Goal: Transaction & Acquisition: Book appointment/travel/reservation

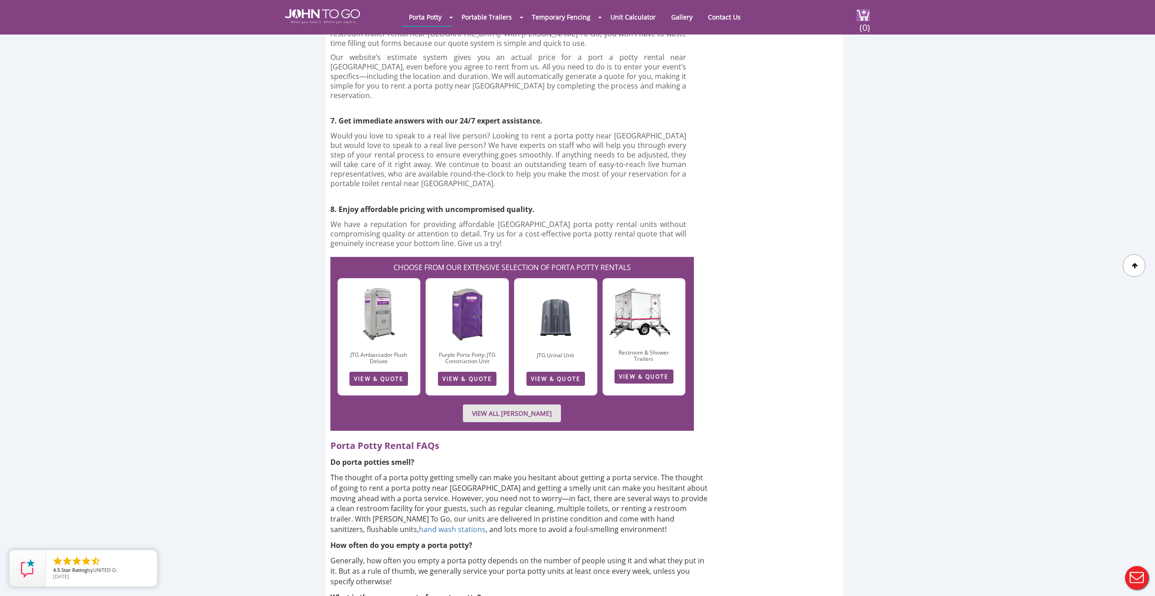
scroll to position [2042, 0]
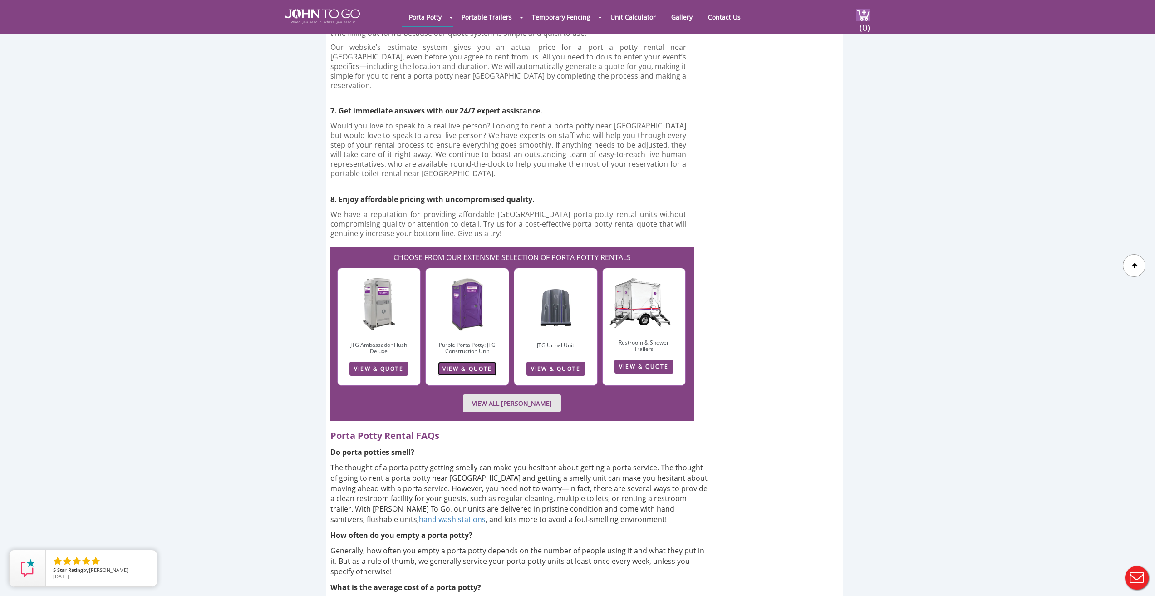
click at [475, 362] on link "VIEW & QUOTE" at bounding box center [467, 369] width 59 height 14
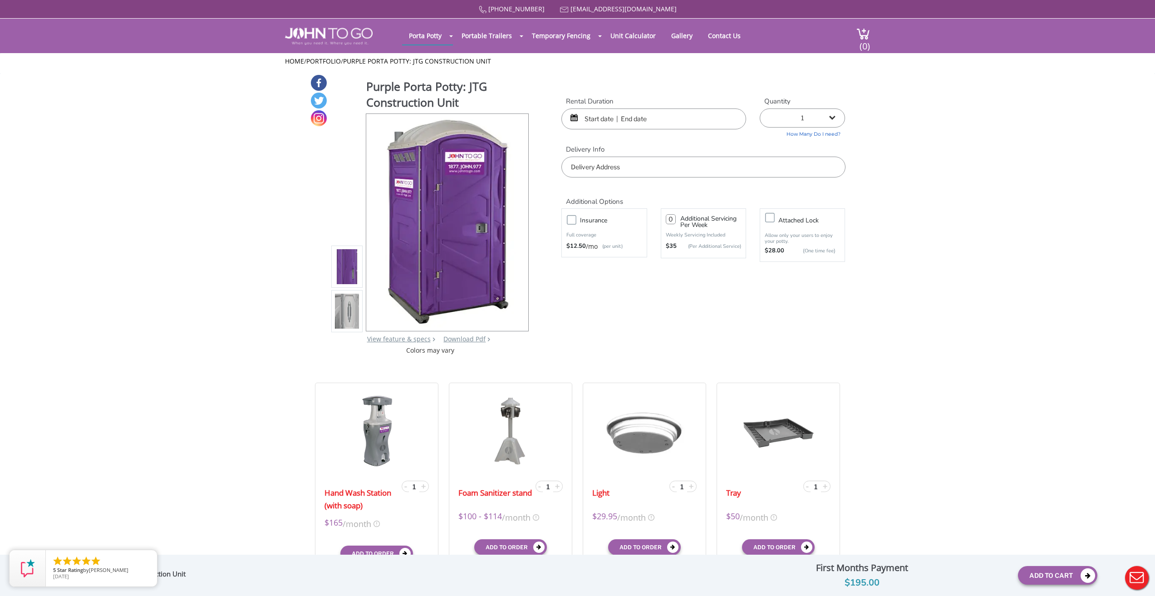
click at [586, 120] on input "text" at bounding box center [653, 118] width 185 height 21
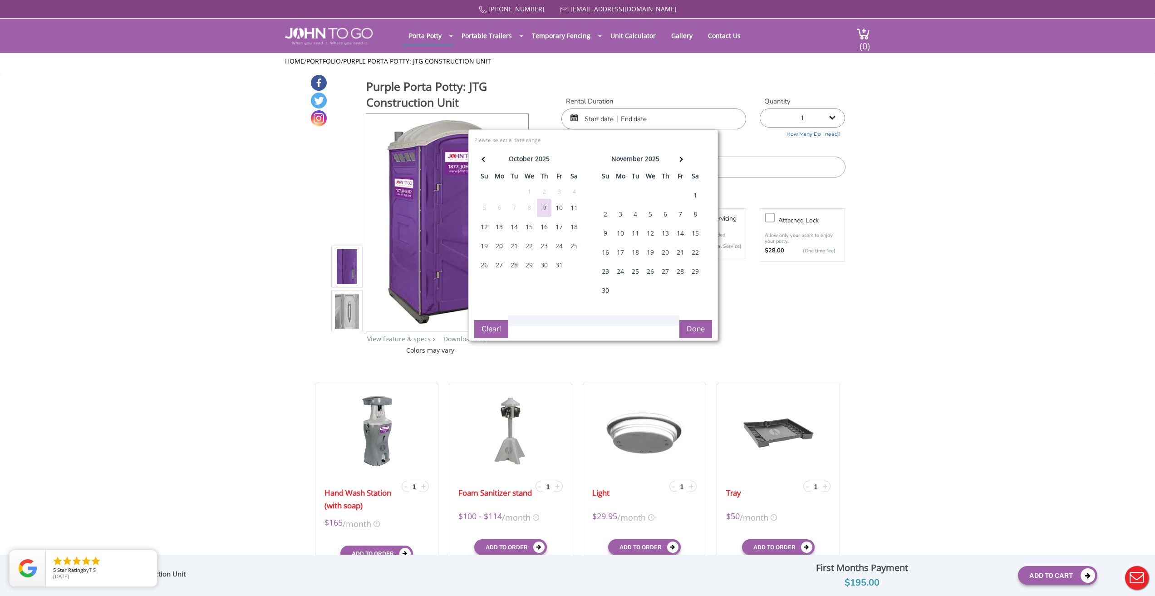
click at [498, 227] on div "13" at bounding box center [499, 227] width 15 height 18
click at [630, 119] on input "text" at bounding box center [653, 118] width 185 height 21
click at [608, 212] on div "2" at bounding box center [605, 214] width 15 height 18
type input "[DATE] to [DATE]"
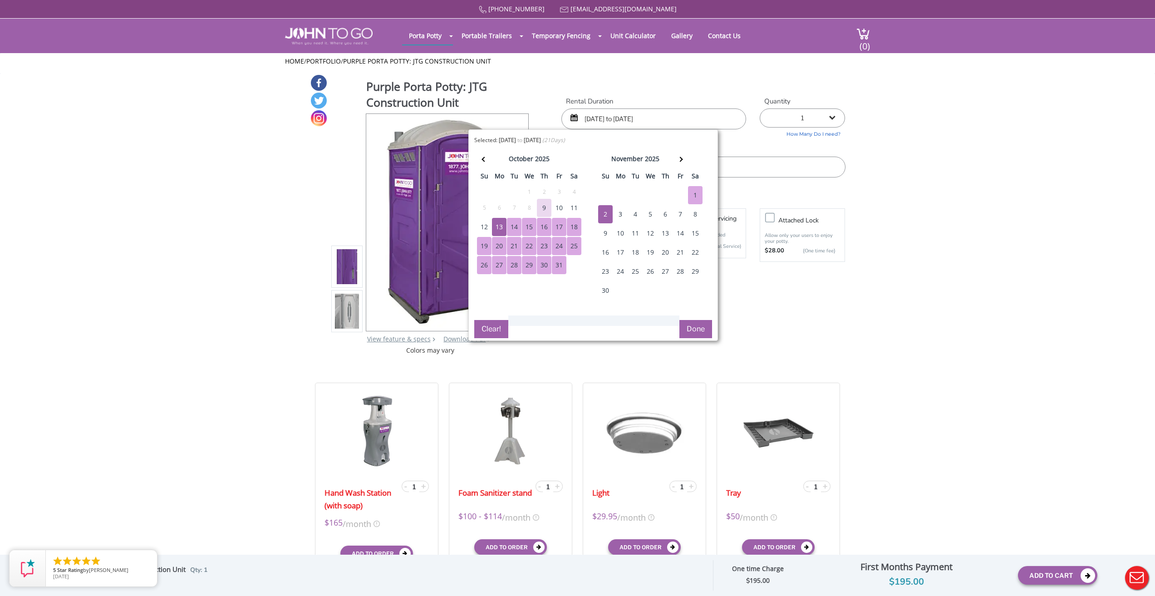
click at [699, 333] on button "Done" at bounding box center [695, 329] width 33 height 18
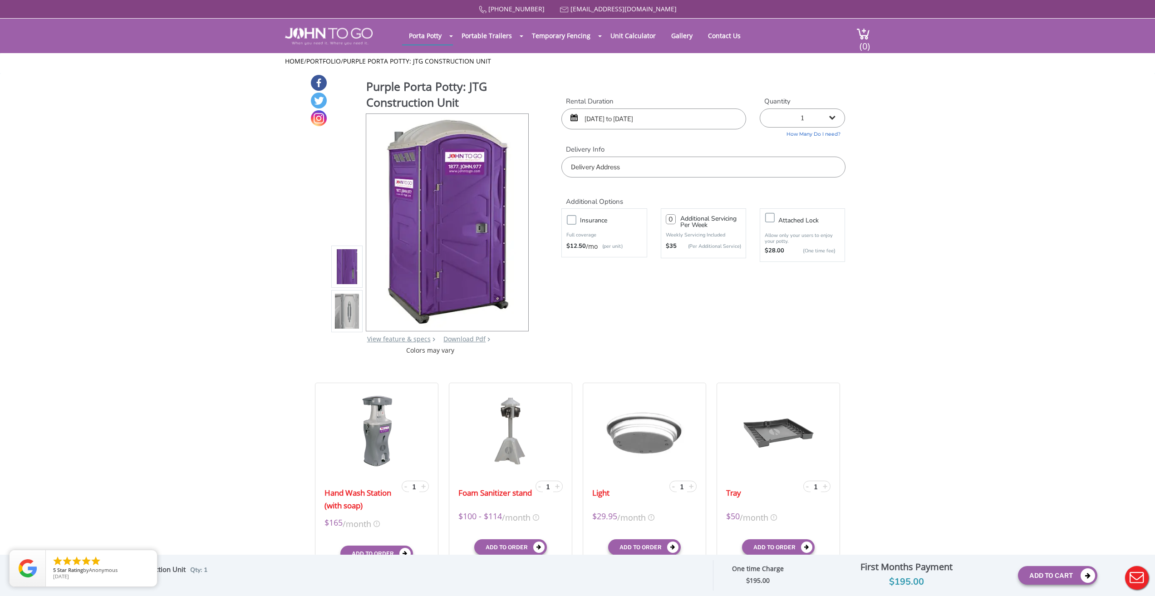
click at [571, 167] on input "text" at bounding box center [703, 167] width 284 height 21
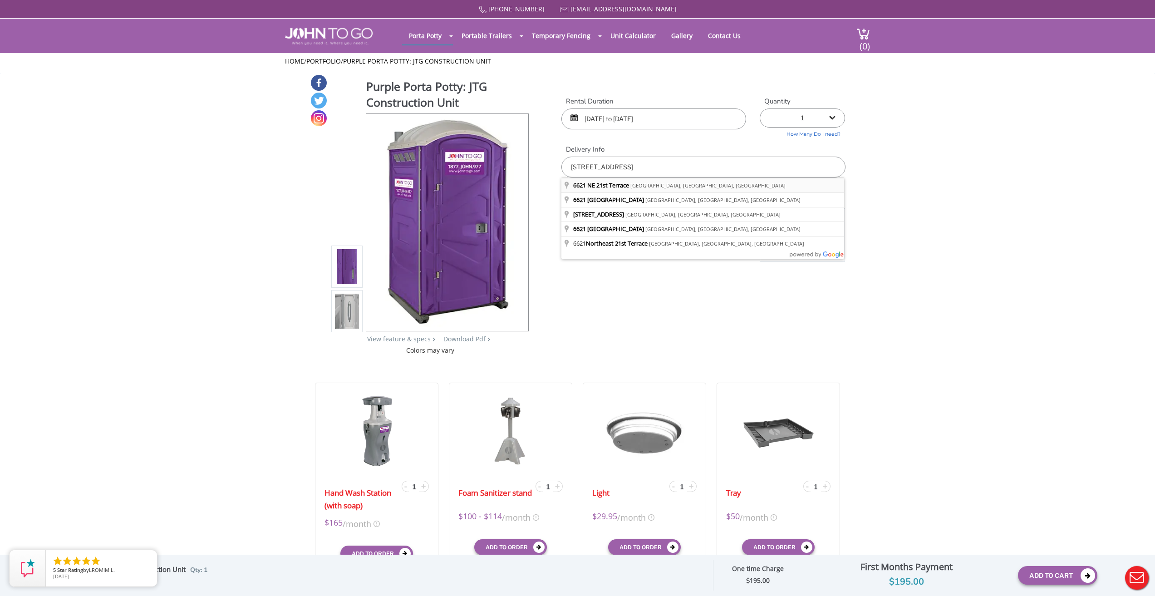
type input "[STREET_ADDRESS]"
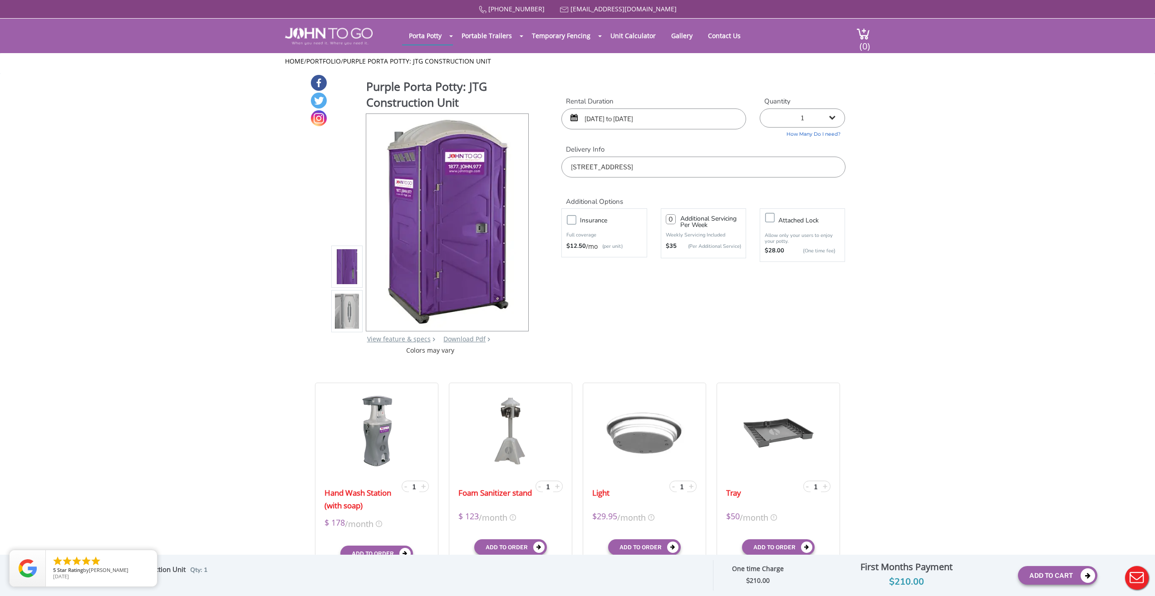
click at [575, 221] on label "Insurance" at bounding box center [612, 220] width 75 height 11
click at [0, 0] on input "Insurance" at bounding box center [0, 0] width 0 height 0
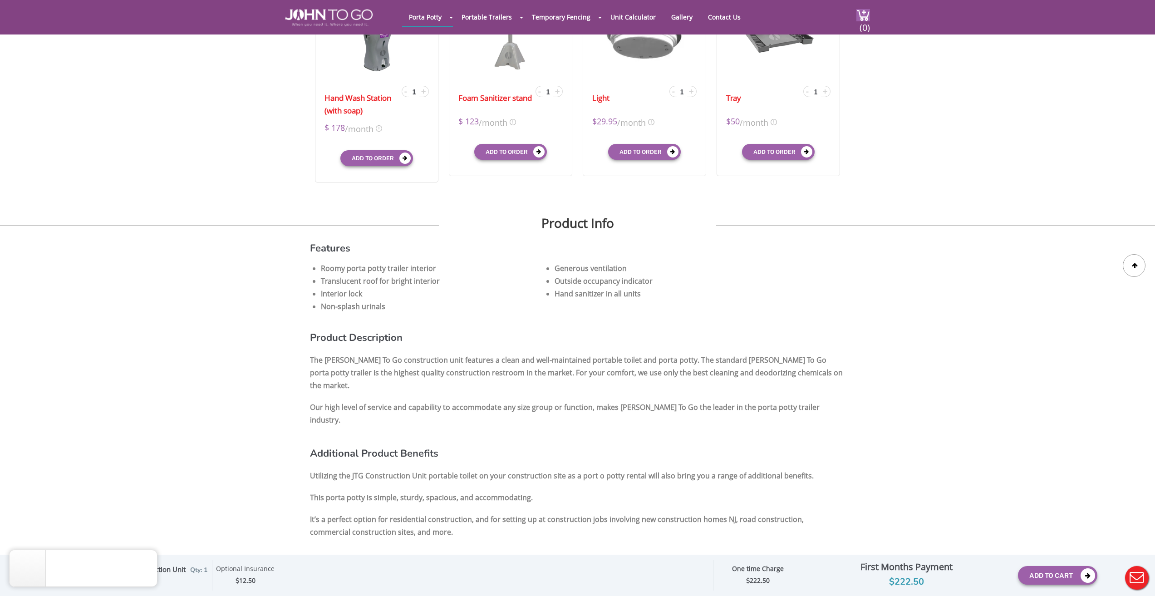
scroll to position [363, 0]
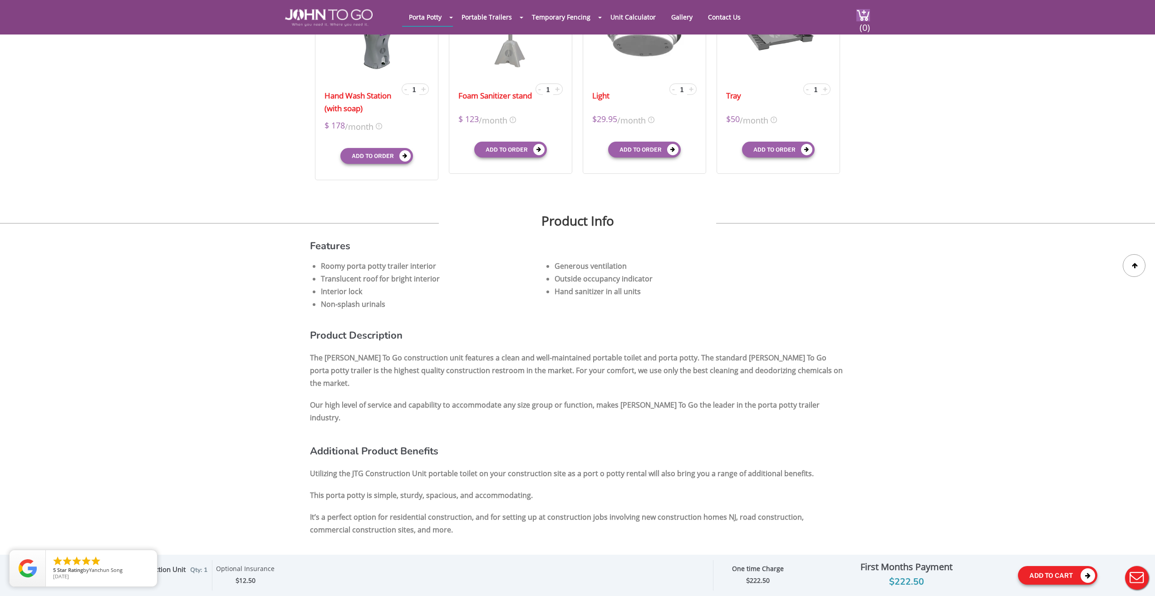
click at [1091, 575] on icon at bounding box center [1087, 575] width 15 height 15
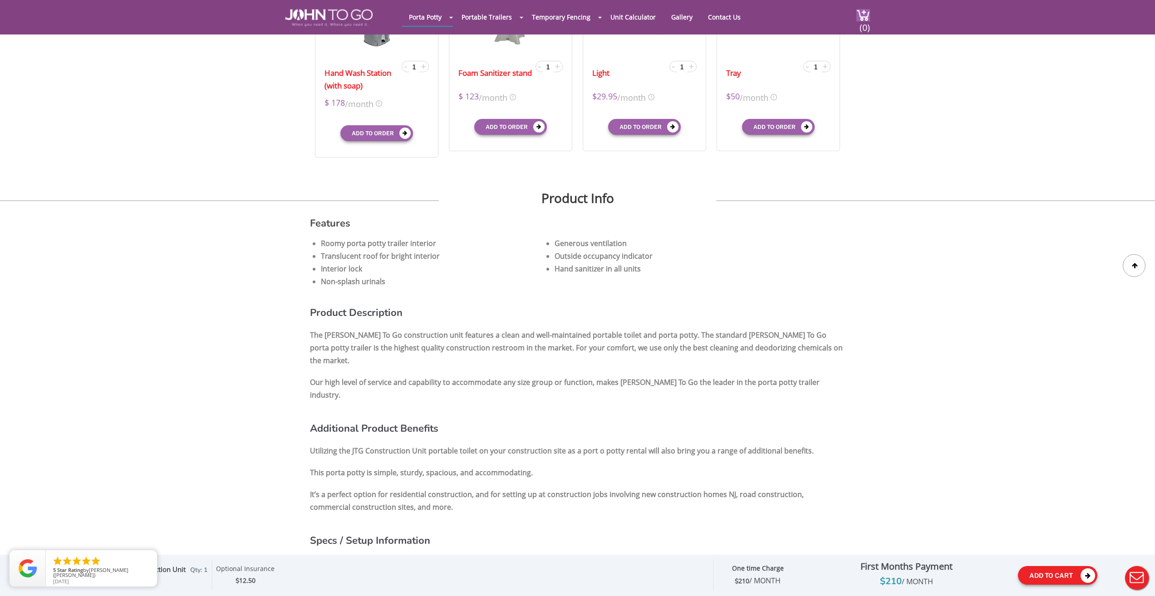
scroll to position [0, 0]
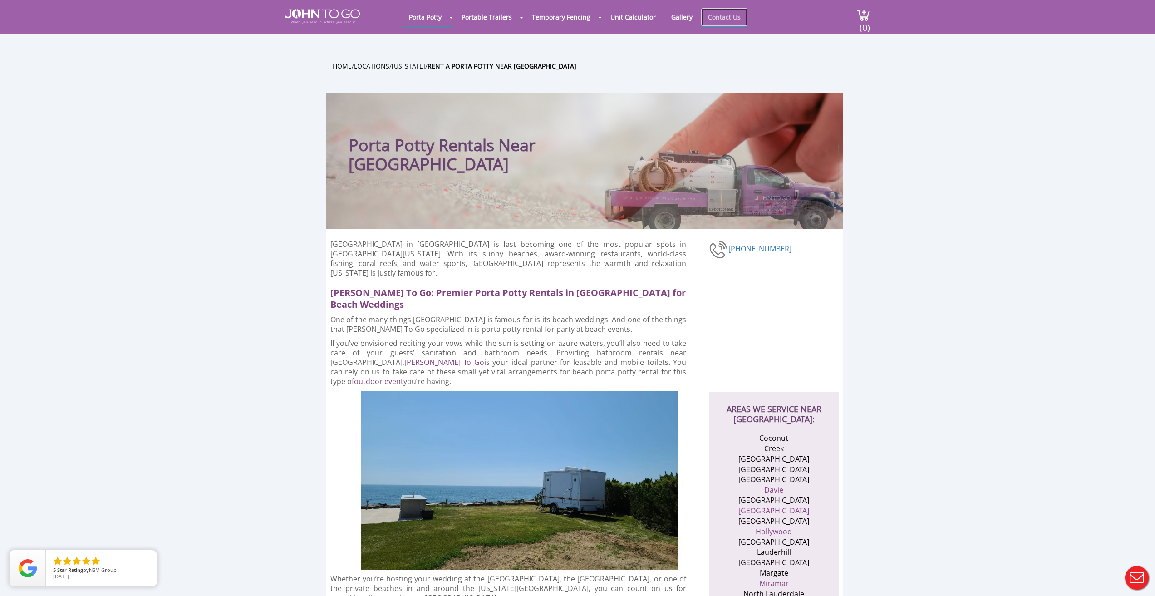
click at [726, 16] on link "Contact Us" at bounding box center [724, 17] width 46 height 18
